Goal: Book appointment/travel/reservation

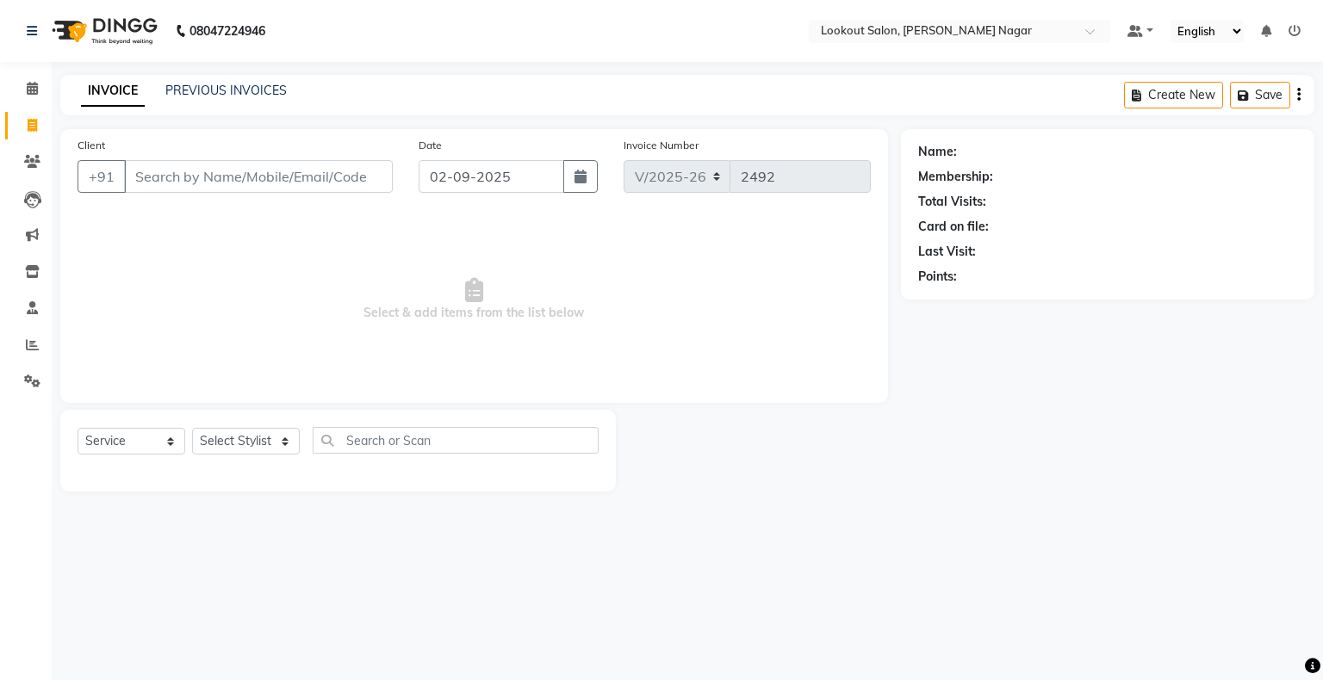
select select "150"
select select "service"
click at [34, 90] on icon at bounding box center [32, 88] width 11 height 13
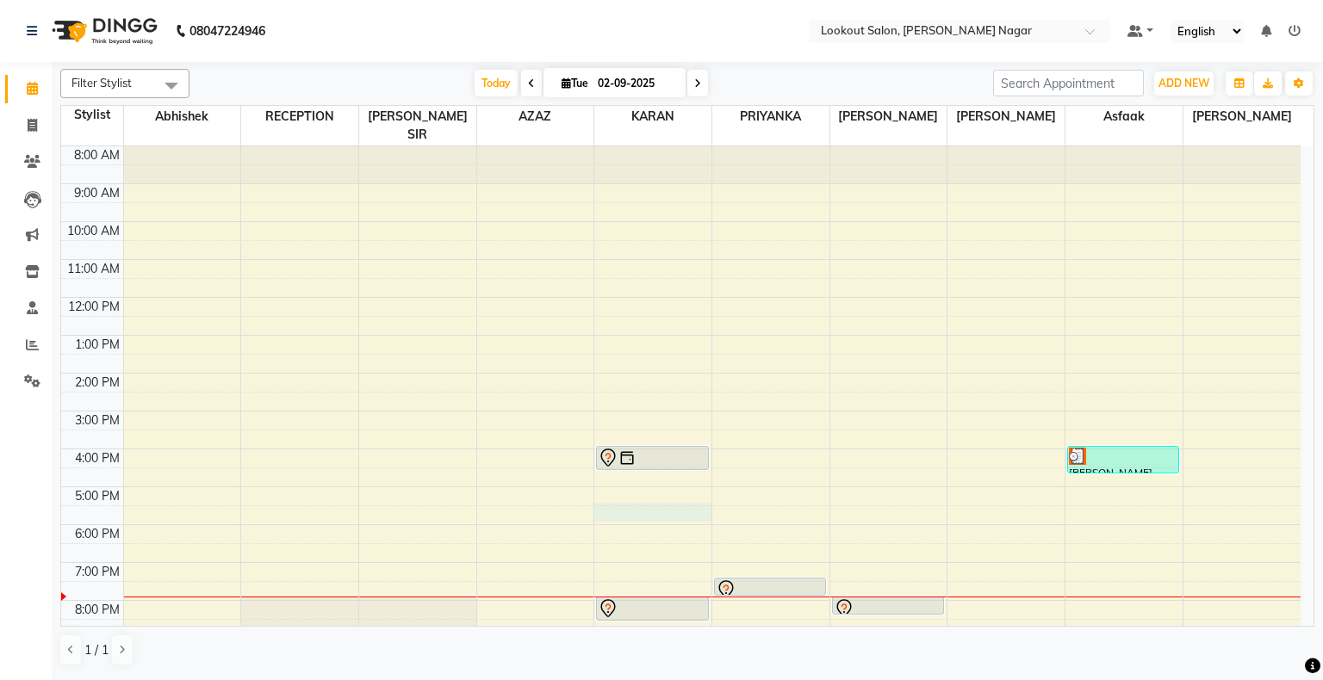
click at [628, 498] on div "8:00 AM 9:00 AM 10:00 AM 11:00 AM 12:00 PM 1:00 PM 2:00 PM 3:00 PM 4:00 PM 5:00…" at bounding box center [680, 430] width 1239 height 568
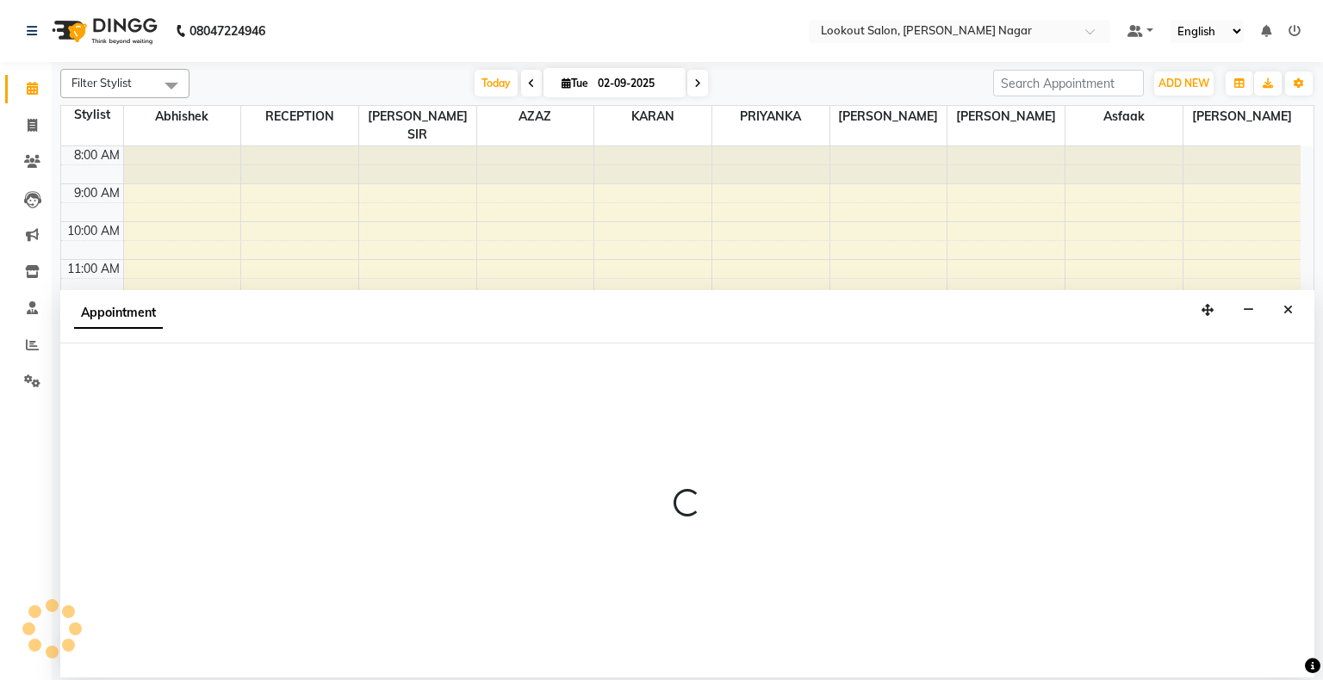
select select "11447"
select select "1050"
select select "tentative"
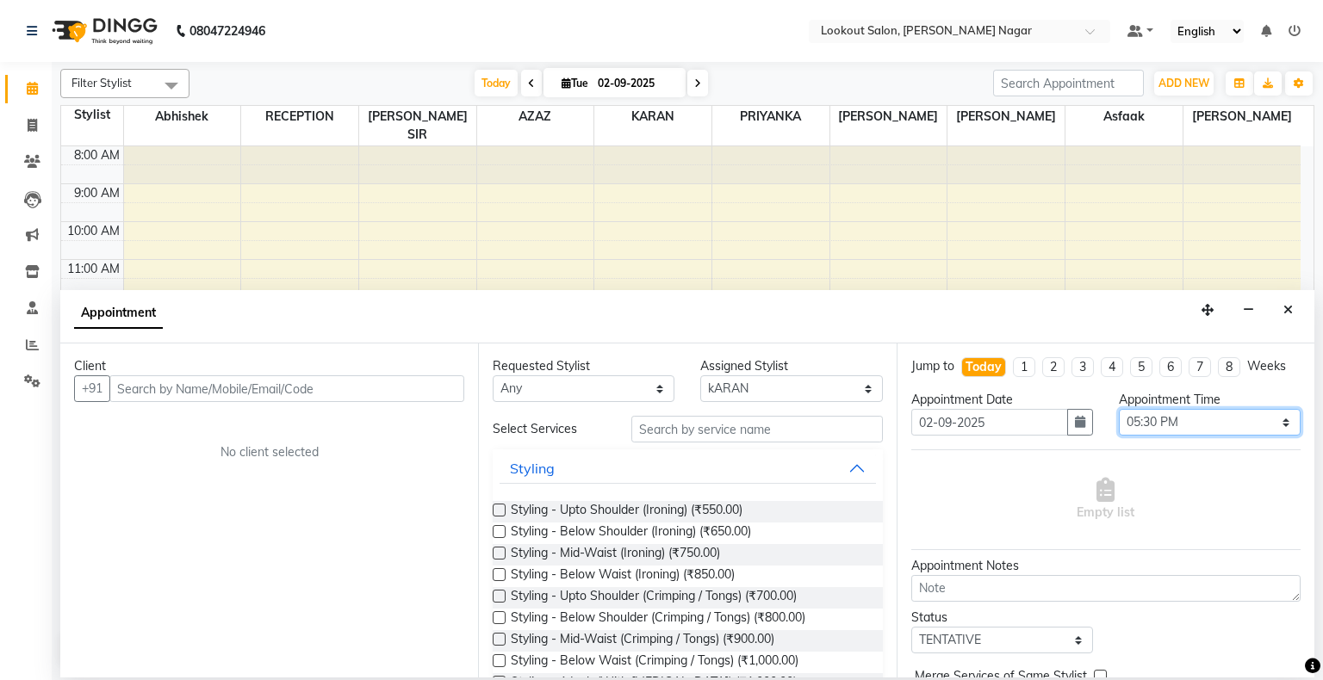
click at [1194, 415] on select "Select 09:00 AM 09:15 AM 09:30 AM 09:45 AM 10:00 AM 10:15 AM 10:30 AM 10:45 AM …" at bounding box center [1210, 422] width 182 height 27
select select "1065"
click at [1119, 409] on select "Select 09:00 AM 09:15 AM 09:30 AM 09:45 AM 10:00 AM 10:15 AM 10:30 AM 10:45 AM …" at bounding box center [1210, 422] width 182 height 27
click at [1290, 315] on icon "Close" at bounding box center [1287, 310] width 9 height 12
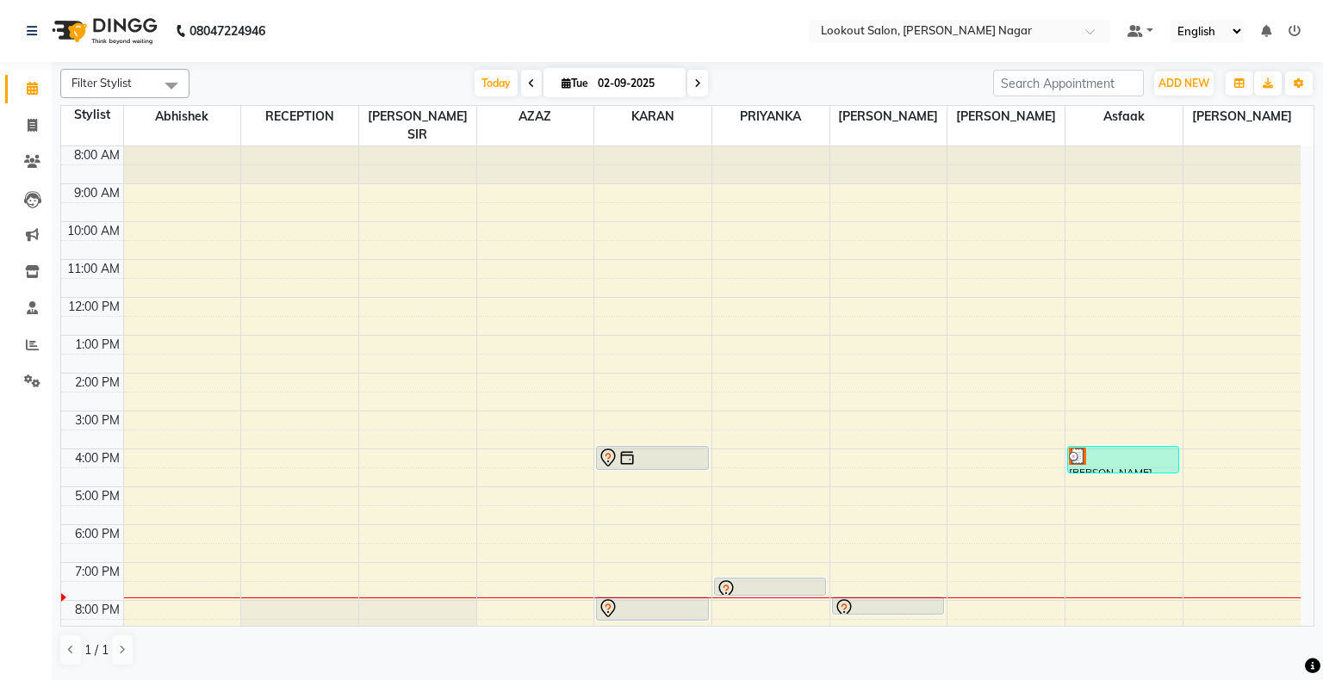
click at [703, 77] on span at bounding box center [697, 83] width 21 height 27
type input "[DATE]"
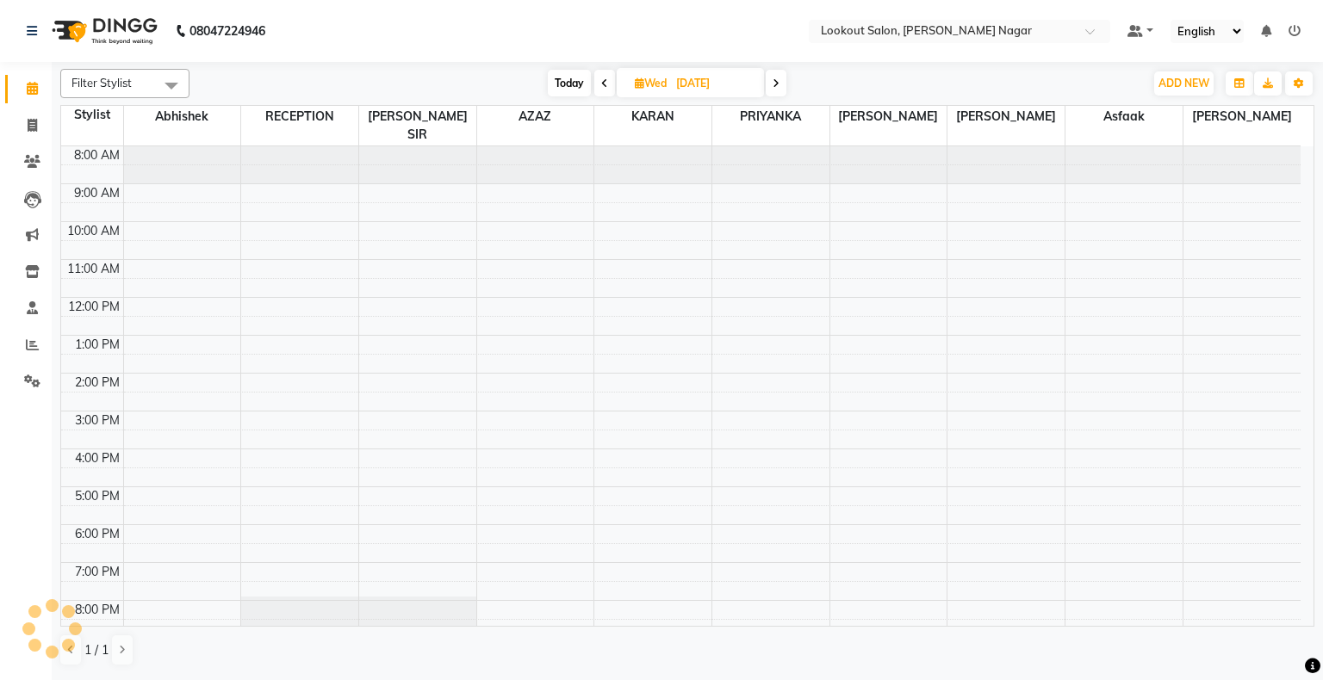
scroll to position [64, 0]
